Goal: Find specific page/section

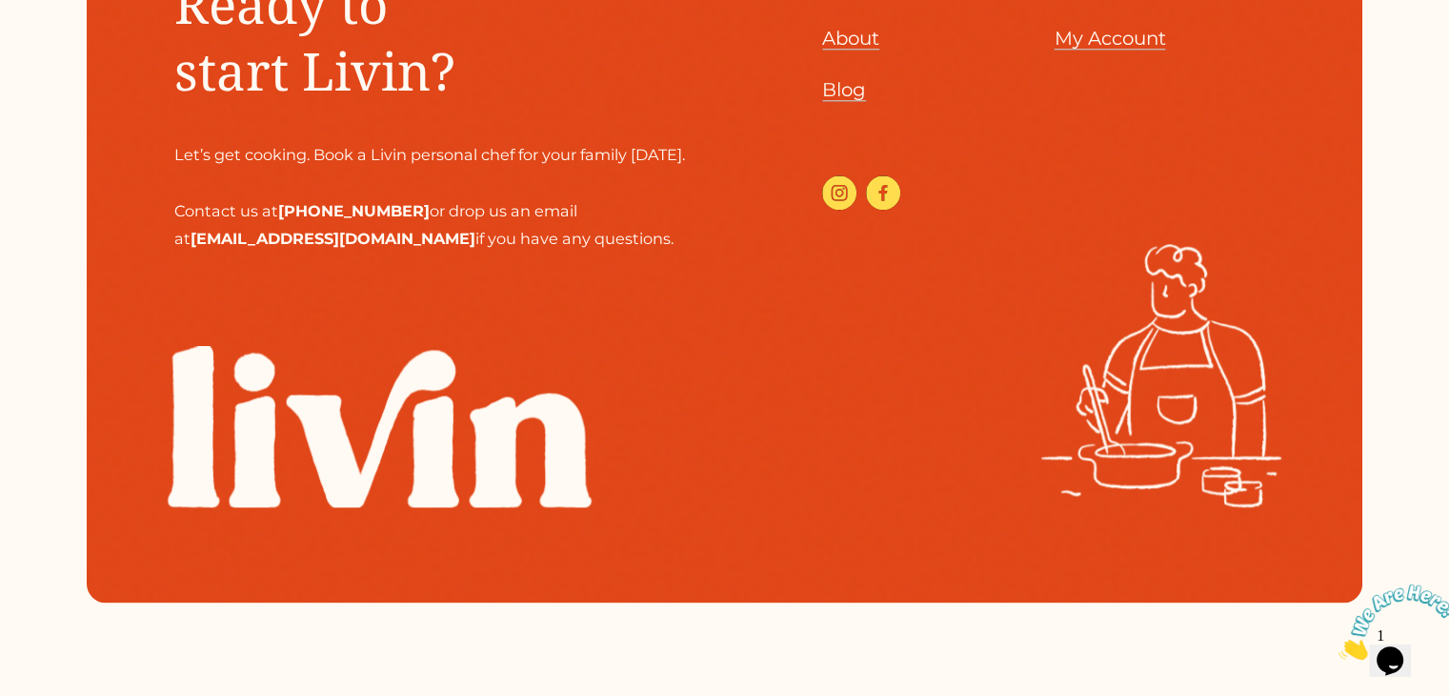
scroll to position [2143, 0]
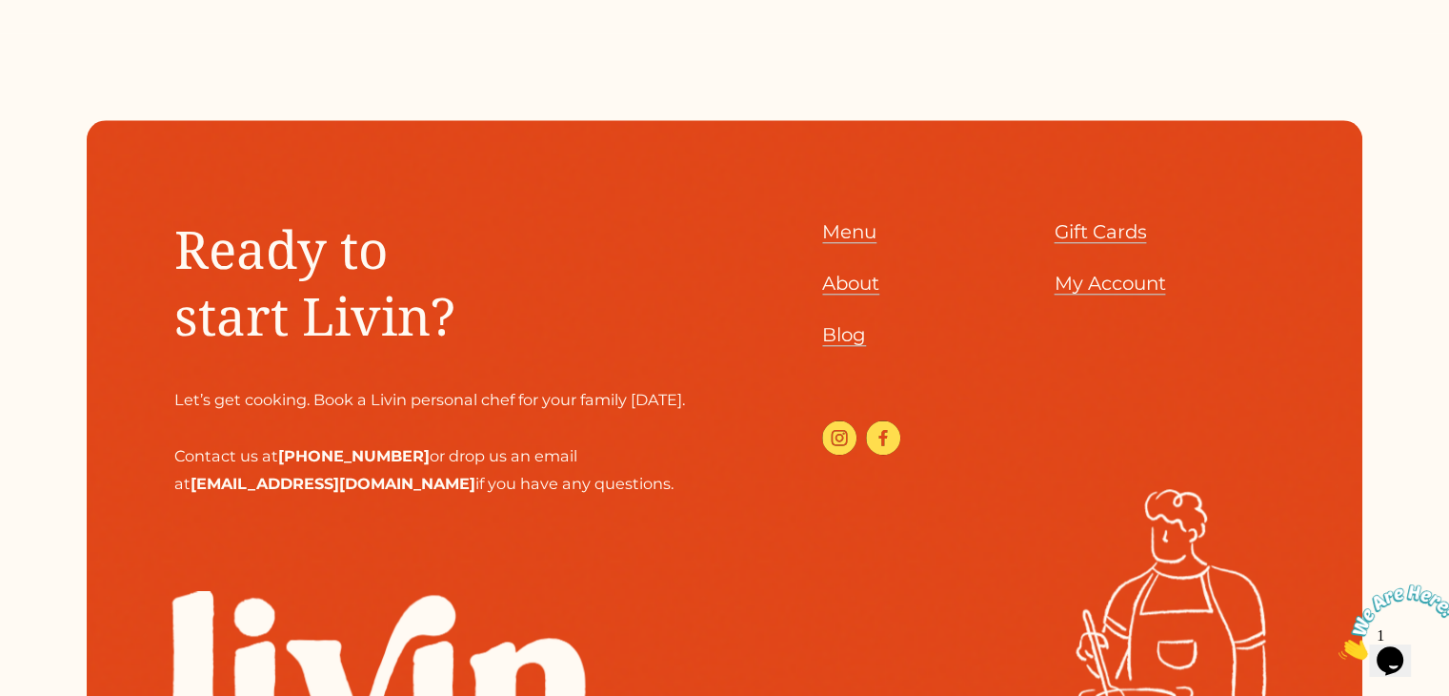
click at [858, 286] on span "About" at bounding box center [850, 283] width 57 height 23
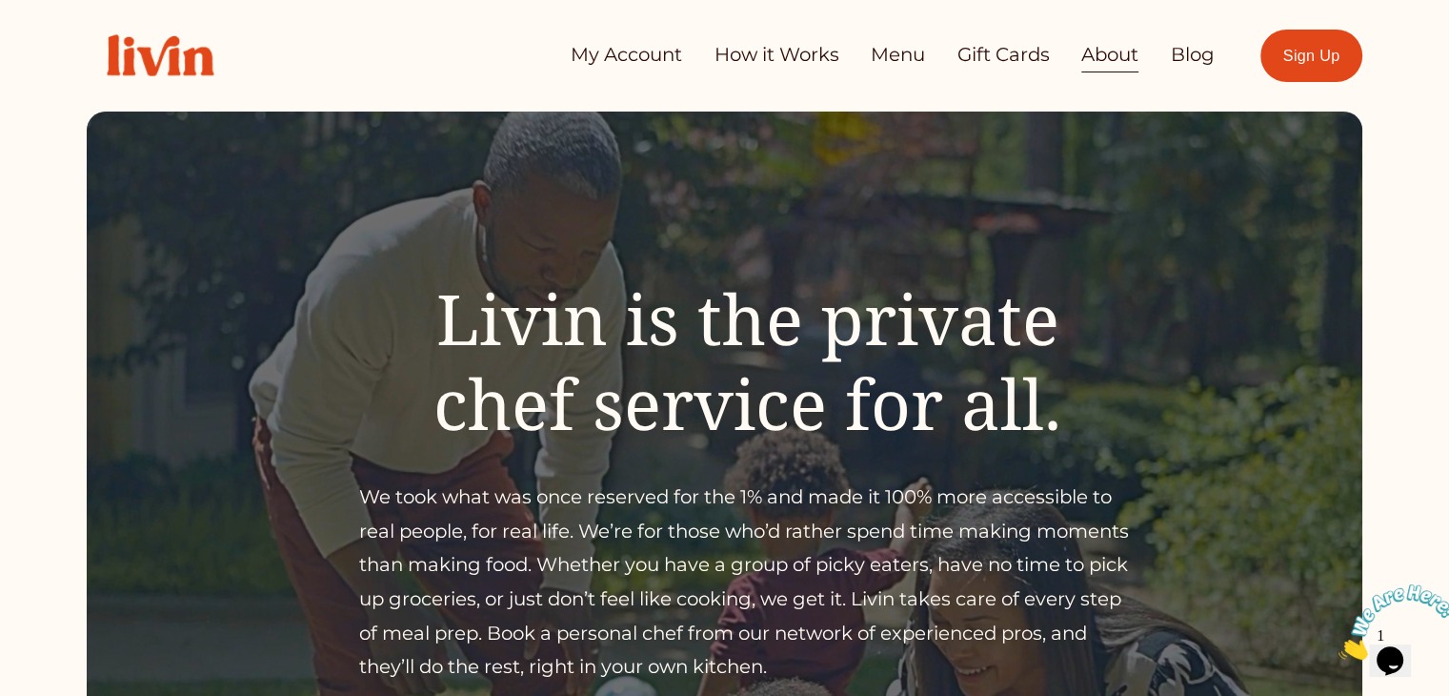
click at [900, 46] on link "Menu" at bounding box center [898, 55] width 54 height 38
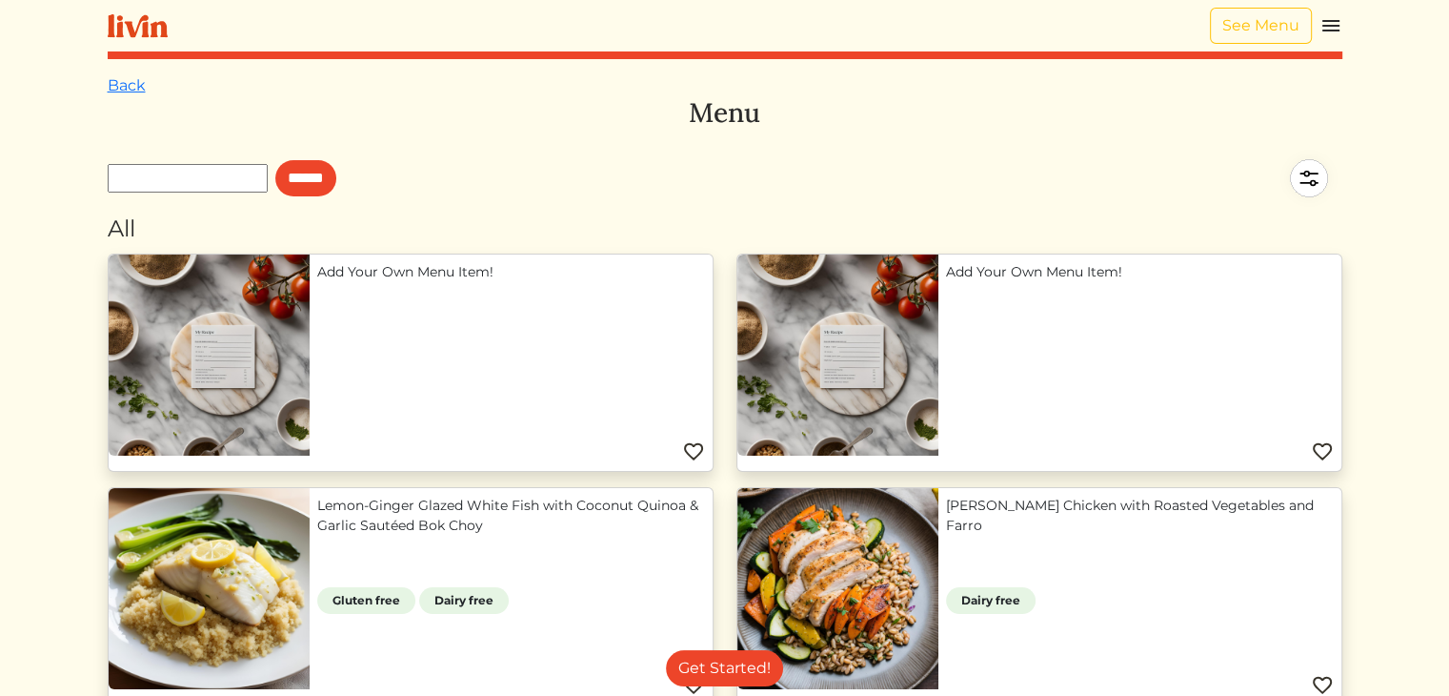
click at [240, 183] on input "text" at bounding box center [188, 178] width 160 height 29
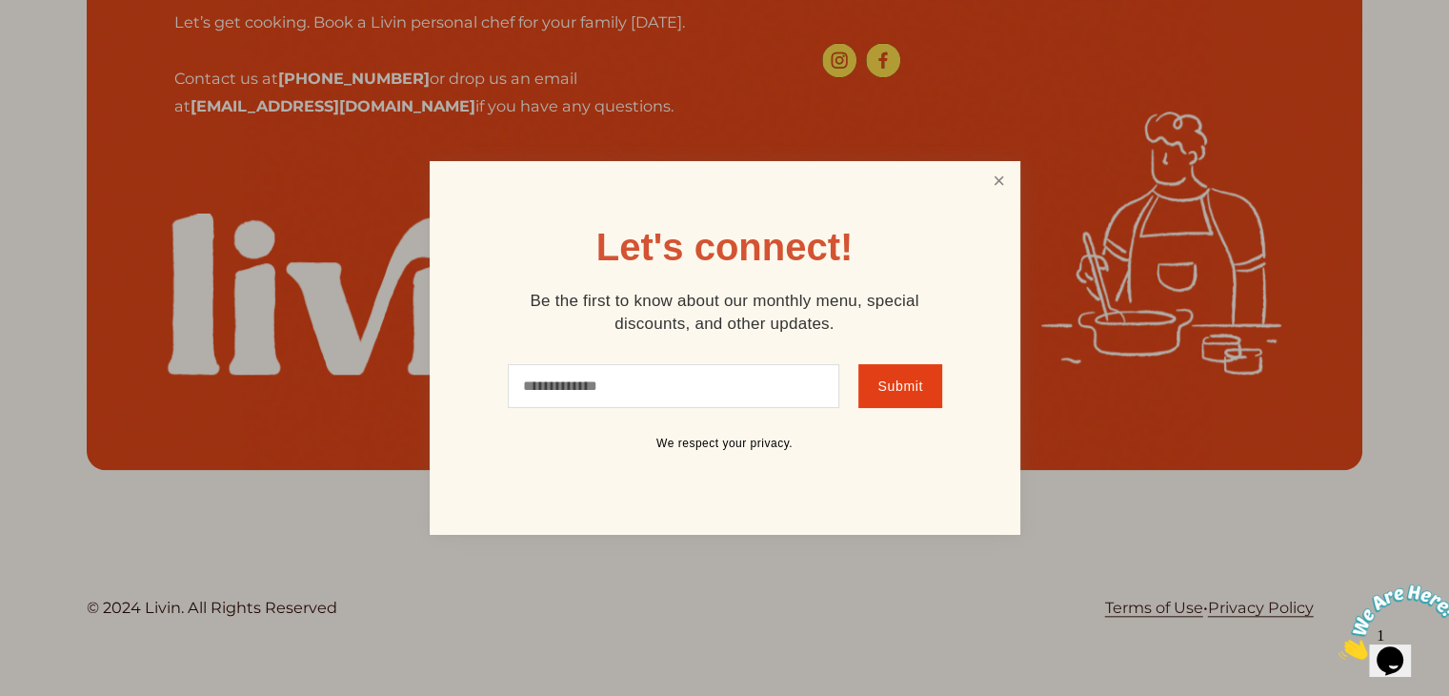
click at [1013, 179] on link "Close" at bounding box center [999, 181] width 36 height 35
